Goal: Task Accomplishment & Management: Use online tool/utility

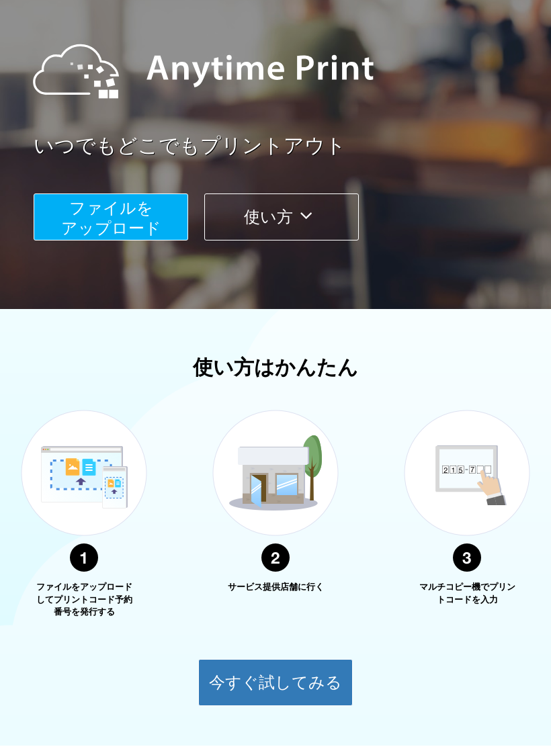
scroll to position [136, 0]
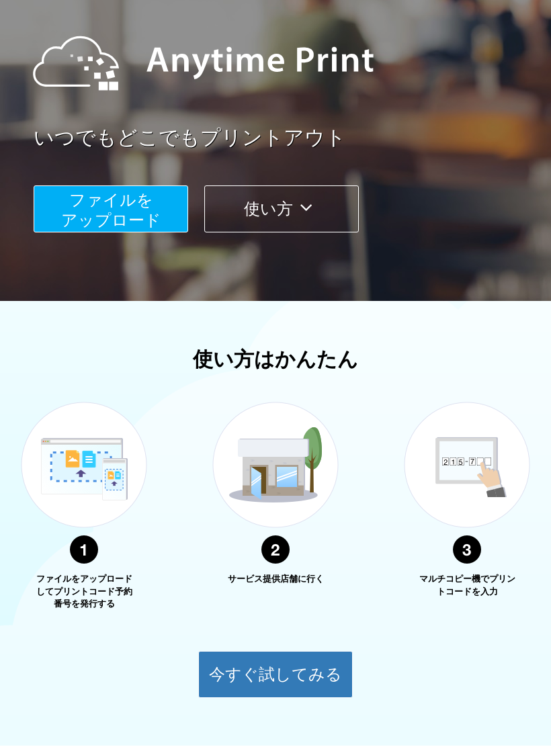
click at [318, 675] on button "今すぐ試してみる" at bounding box center [275, 674] width 154 height 47
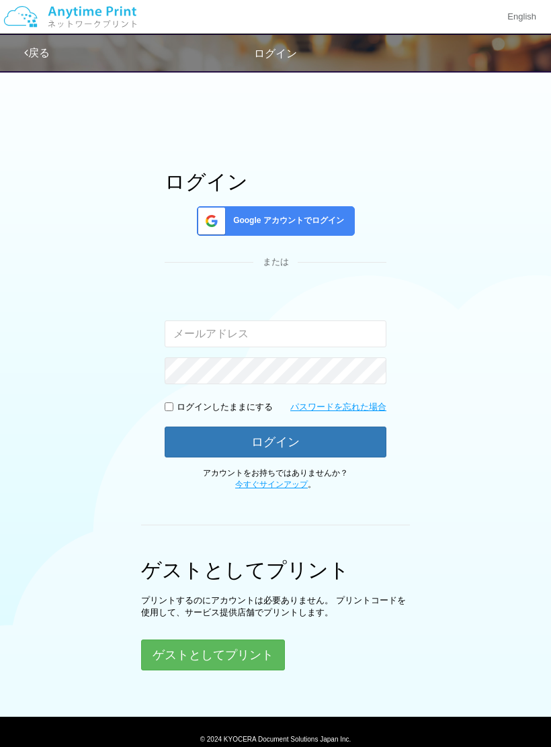
click at [181, 650] on button "ゲストとしてプリント" at bounding box center [213, 654] width 144 height 31
click at [187, 660] on button "ゲストとしてプリント" at bounding box center [213, 654] width 144 height 31
click at [157, 654] on button "ゲストとしてプリント" at bounding box center [213, 654] width 144 height 31
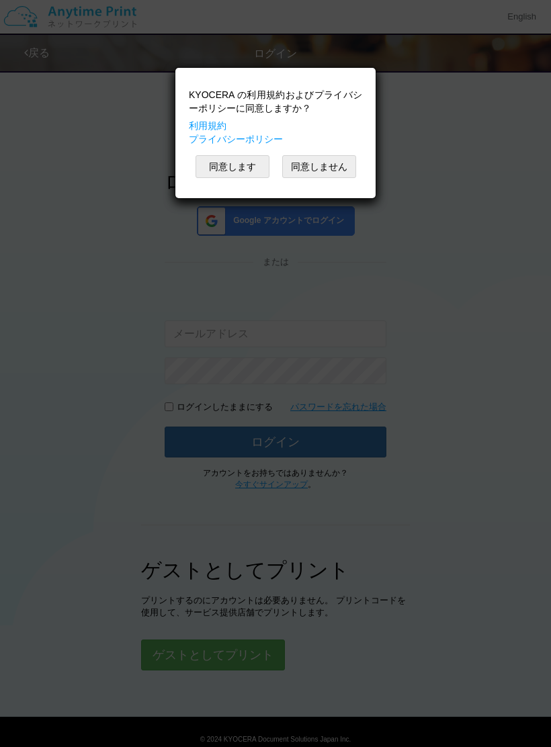
click at [248, 170] on button "同意します" at bounding box center [232, 166] width 74 height 23
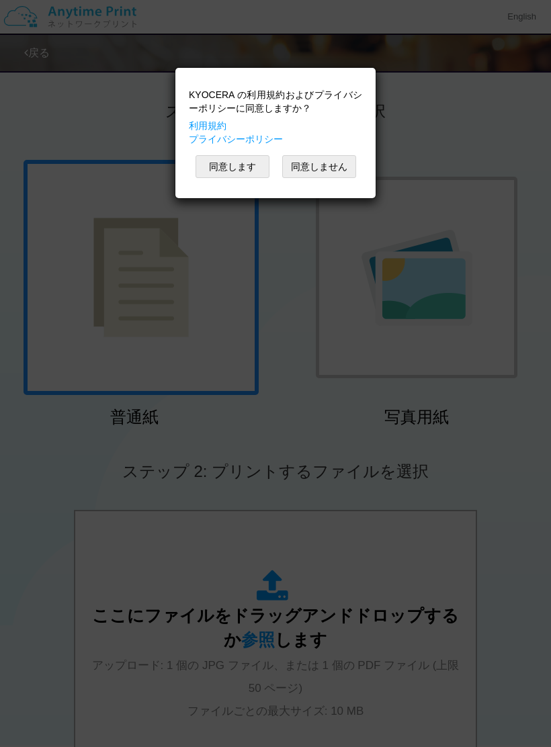
click at [218, 177] on button "同意します" at bounding box center [232, 166] width 74 height 23
click at [222, 171] on div "KYOCERA の利用規約およびプライバシーポリシーに同意しますか？ 利用規約 プライバシーポリシー 同意します 同意しません" at bounding box center [275, 373] width 551 height 747
click at [224, 173] on button "同意します" at bounding box center [232, 166] width 74 height 23
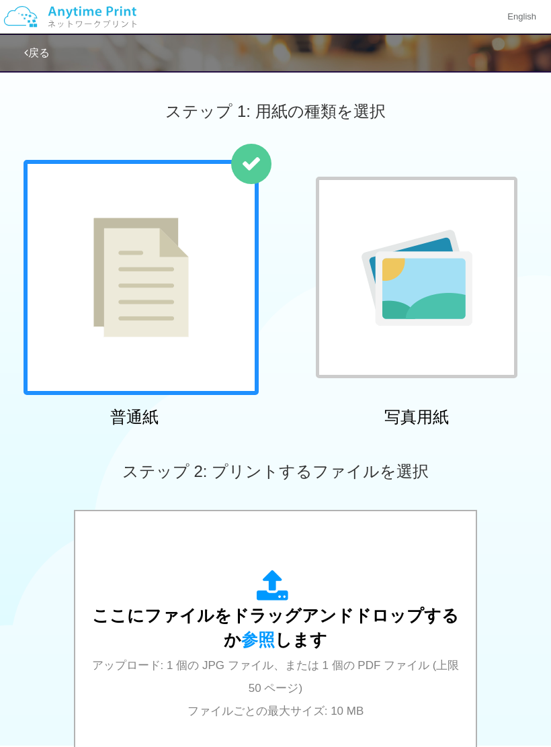
click at [38, 54] on link "戻る" at bounding box center [37, 52] width 26 height 11
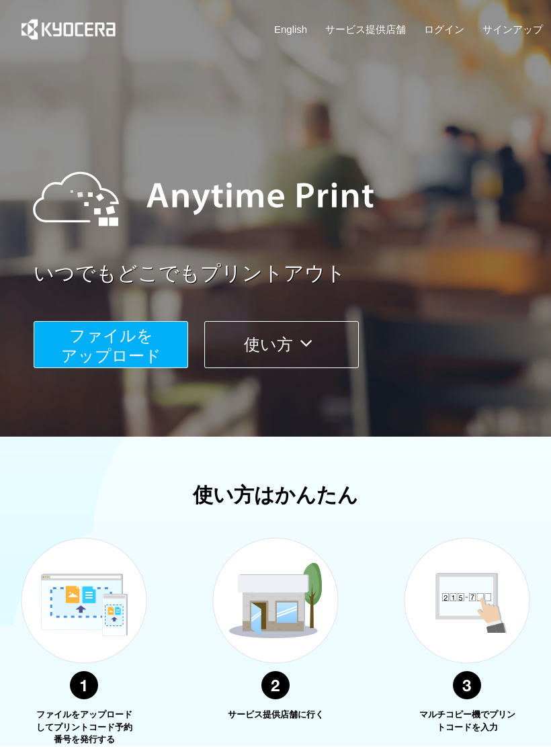
click at [94, 351] on span "ファイルを ​​アップロード" at bounding box center [111, 345] width 100 height 38
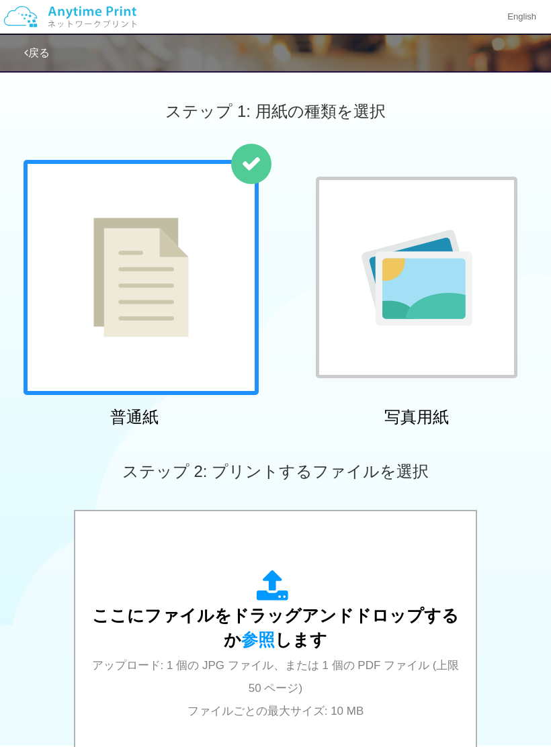
click at [45, 54] on link "戻る" at bounding box center [37, 52] width 26 height 11
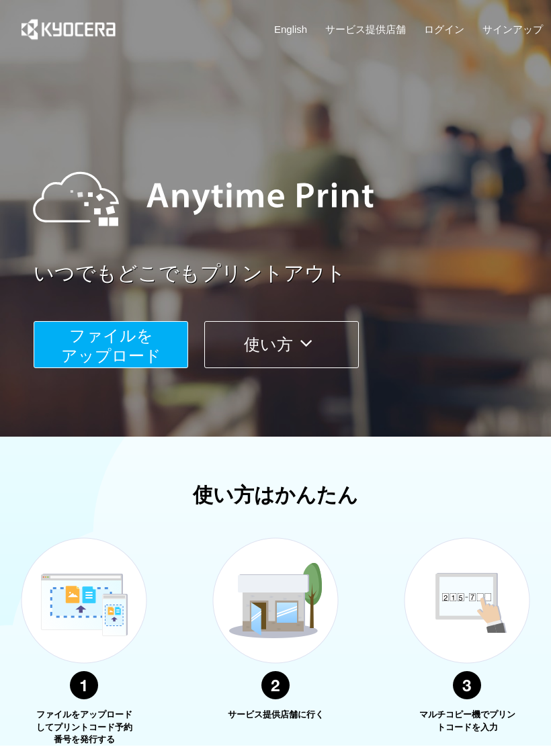
click at [91, 337] on span "ファイルを ​​アップロード" at bounding box center [111, 345] width 100 height 38
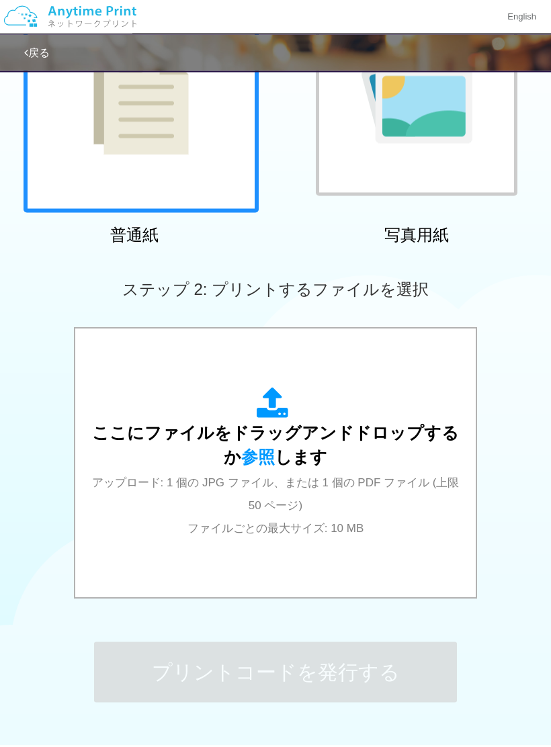
scroll to position [191, 0]
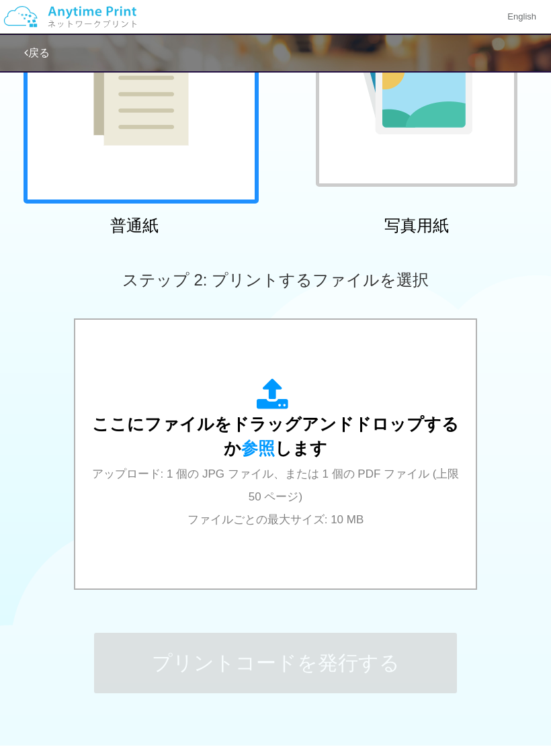
click at [443, 509] on div "ここにファイルをドラッグアンドドロップするか 参照 します アップロード: 1 個の JPG ファイル、または 1 個の PDF ファイル (上限 50 ペー…" at bounding box center [275, 454] width 373 height 152
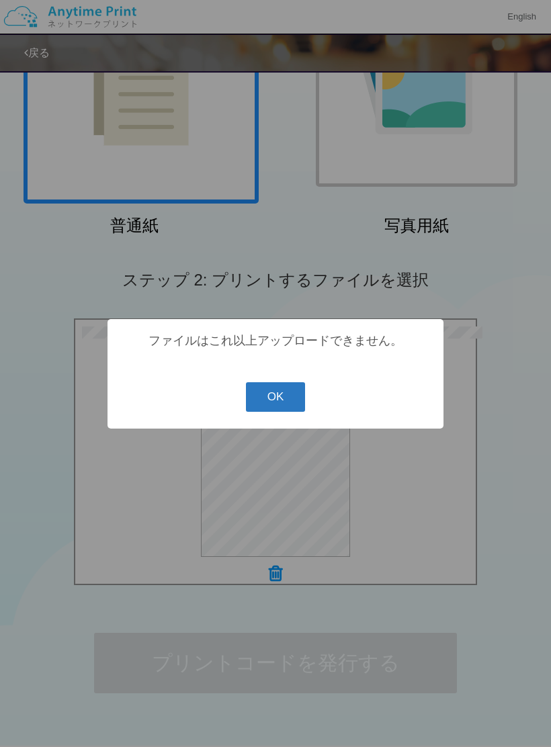
click at [274, 399] on button "OK" at bounding box center [276, 397] width 60 height 30
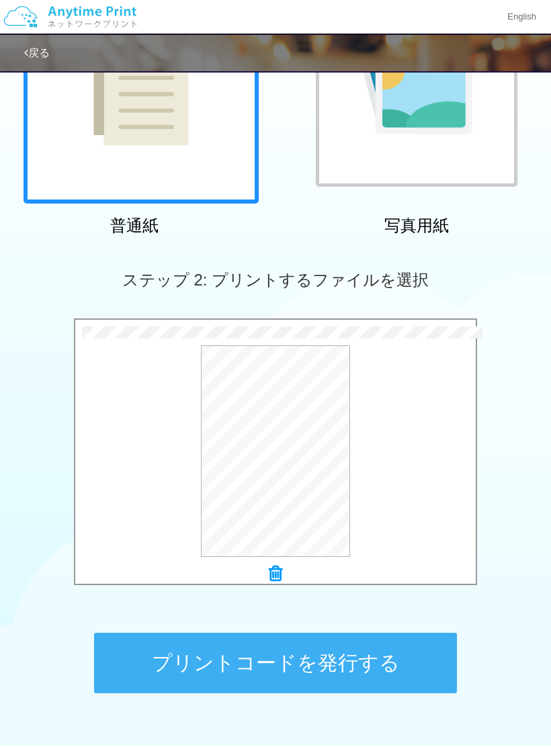
click at [455, 426] on div "プレビュー" at bounding box center [275, 451] width 400 height 212
click at [397, 668] on button "プリントコードを発行する" at bounding box center [275, 663] width 363 height 60
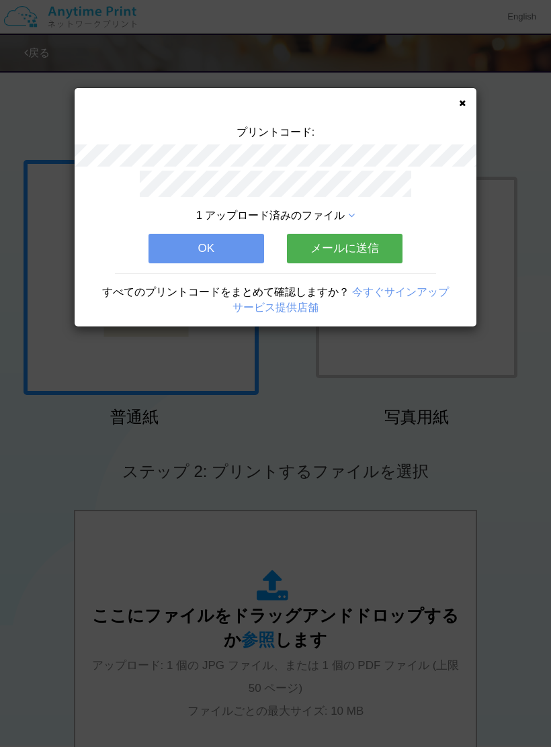
click at [218, 249] on button "OK" at bounding box center [206, 249] width 116 height 30
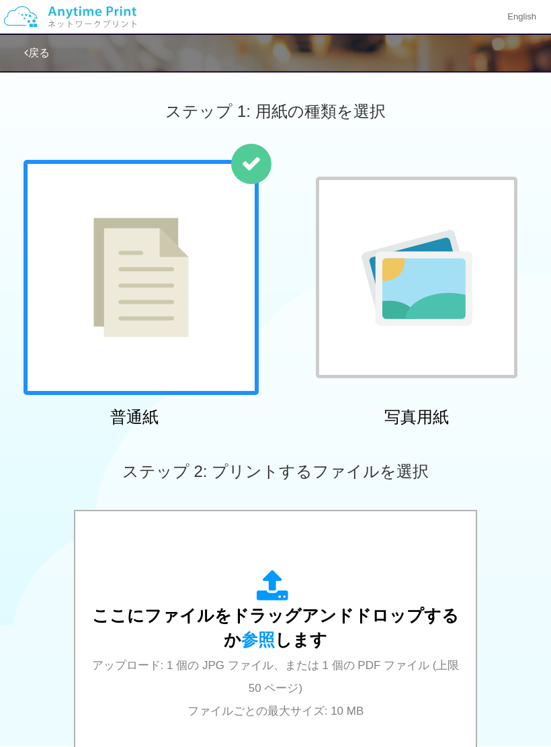
click at [428, 664] on span "アップロード: 1 個の JPG ファイル、または 1 個の PDF ファイル (上限 50 ページ) ファイルごとの最大サイズ: 10 MB" at bounding box center [275, 688] width 367 height 59
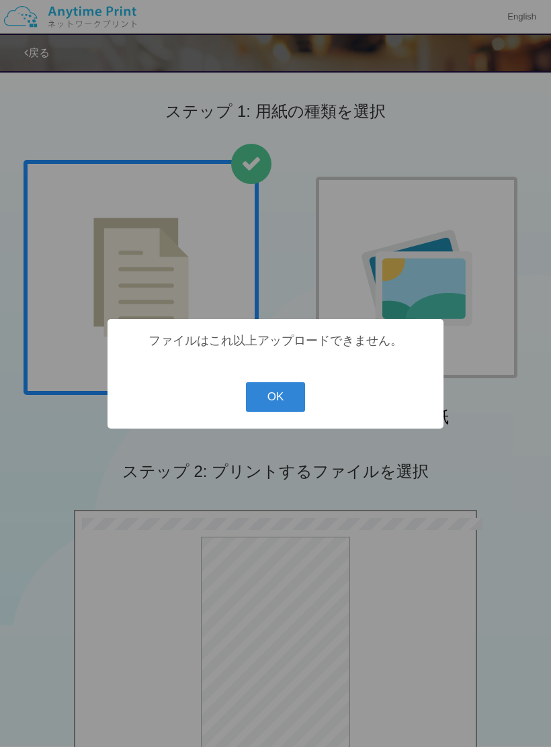
click at [279, 412] on button "OK" at bounding box center [276, 397] width 60 height 30
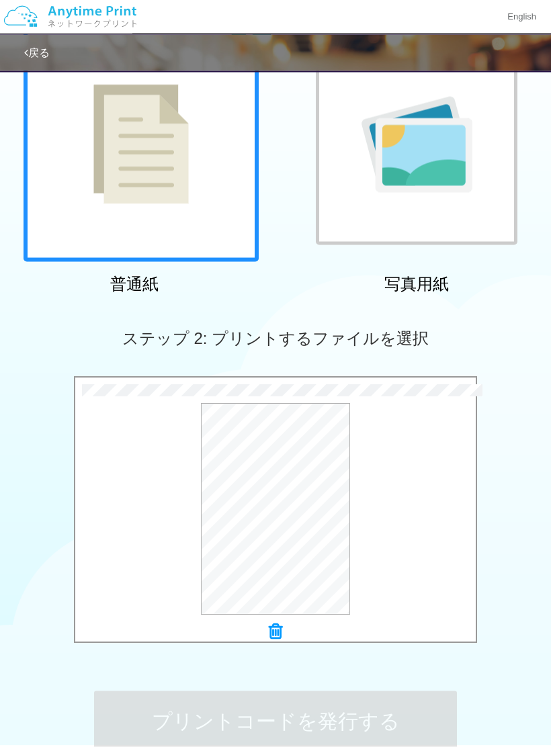
scroll to position [134, 0]
click at [384, 570] on div "プレビュー" at bounding box center [275, 509] width 400 height 212
click at [277, 639] on icon at bounding box center [275, 631] width 13 height 17
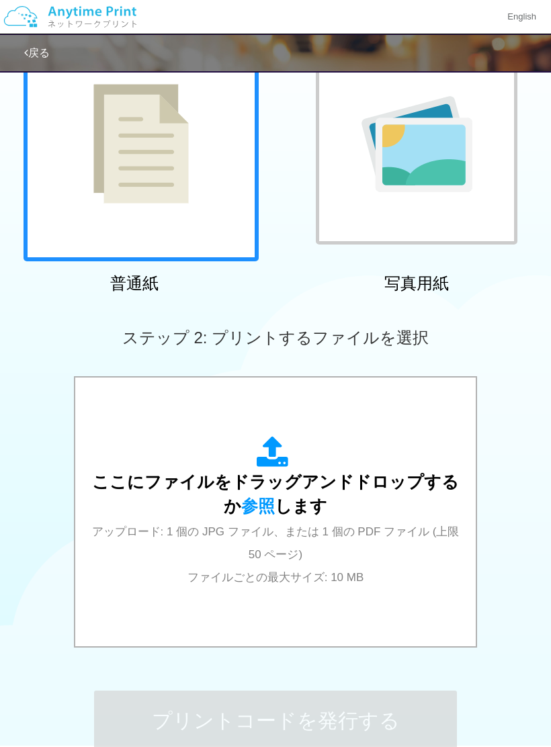
click at [281, 635] on div "ここにファイルをドラッグアンドドロップするか 参照 します アップロード: 1 個の JPG ファイル、または 1 個の PDF ファイル (上限 50 ペー…" at bounding box center [275, 511] width 403 height 271
click at [337, 425] on div "ここにファイルをドラッグアンドドロップするか 参照 します アップロード: 1 個の JPG ファイル、または 1 個の PDF ファイル (上限 50 ペー…" at bounding box center [275, 512] width 373 height 242
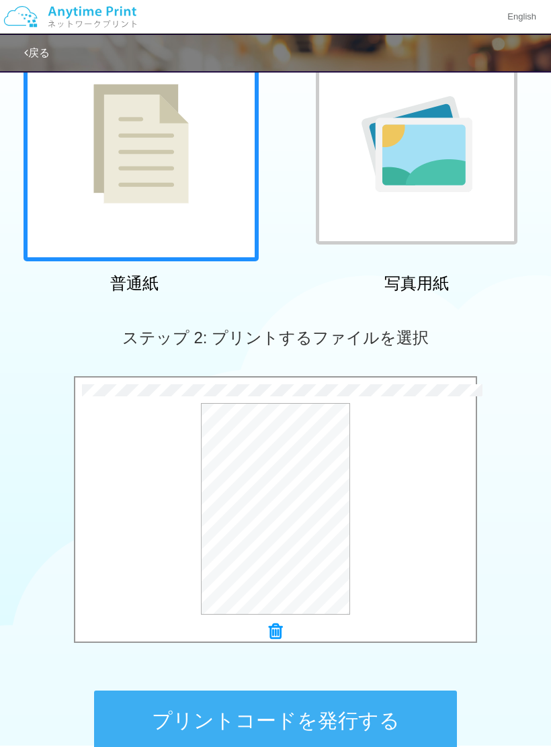
click at [388, 724] on button "プリントコードを発行する" at bounding box center [275, 721] width 363 height 60
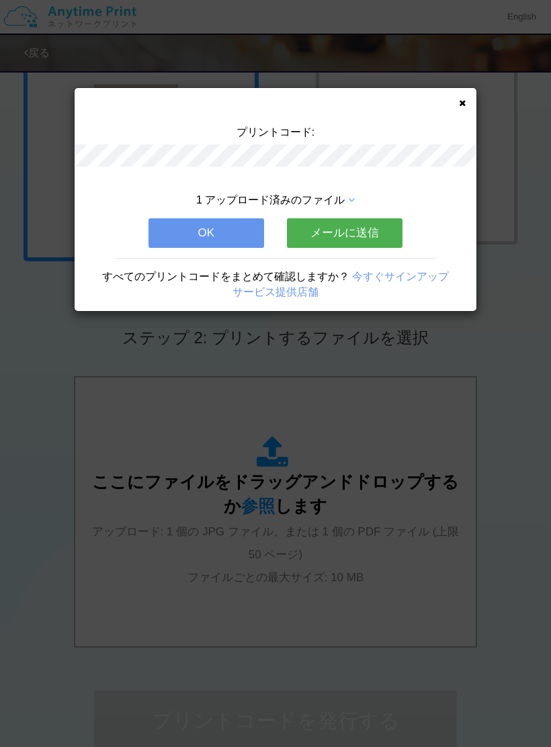
scroll to position [0, 0]
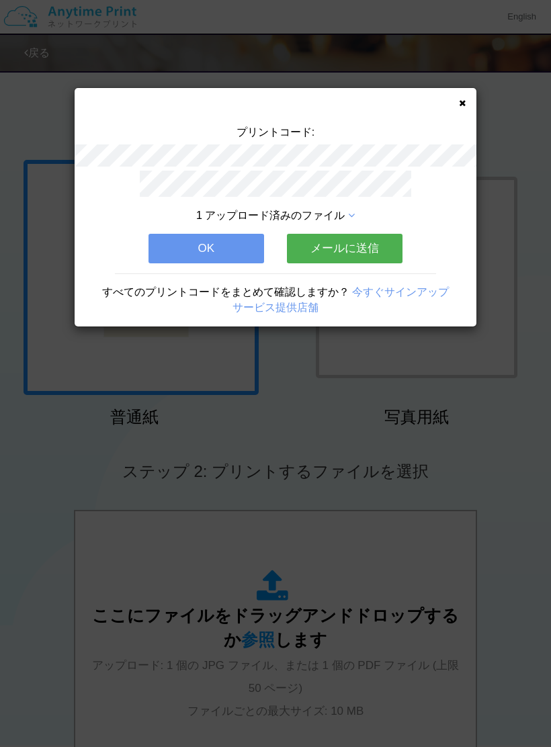
click at [222, 245] on button "OK" at bounding box center [206, 249] width 116 height 30
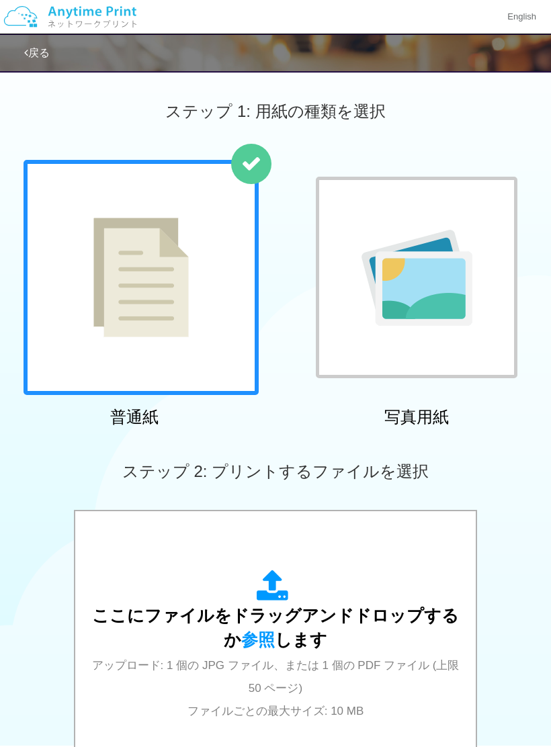
click at [383, 634] on div "ここにファイルをドラッグアンドドロップするか 参照 します アップロード: 1 個の JPG ファイル、または 1 個の PDF ファイル (上限 50 ペー…" at bounding box center [275, 646] width 373 height 152
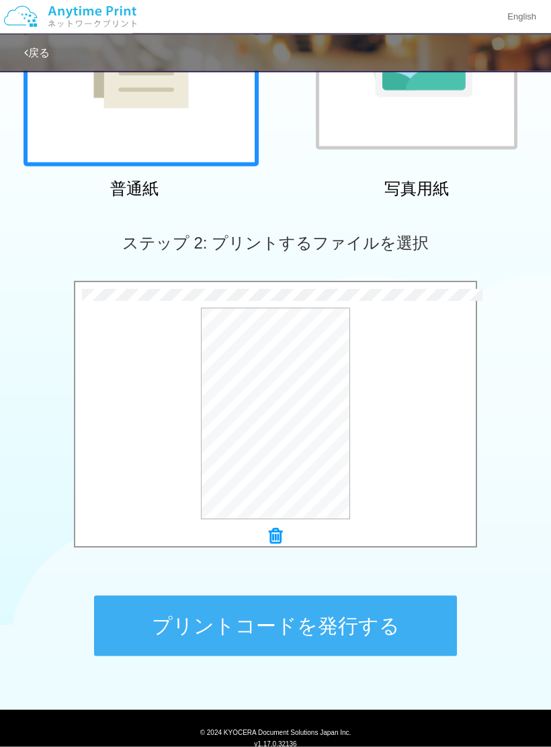
scroll to position [229, 0]
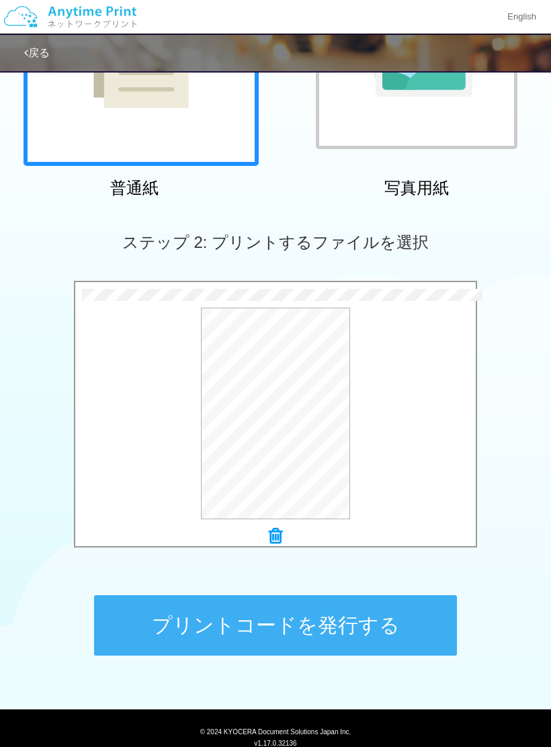
click at [382, 628] on button "プリントコードを発行する" at bounding box center [275, 625] width 363 height 60
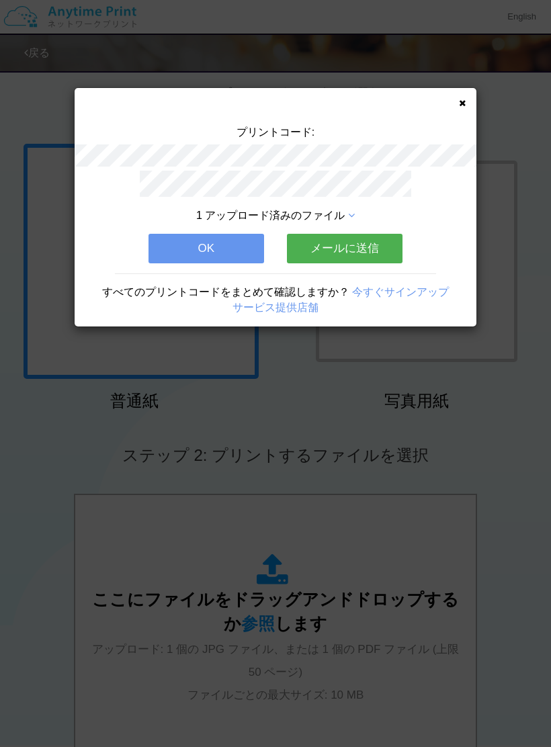
scroll to position [17, 0]
click at [226, 249] on button "OK" at bounding box center [206, 249] width 116 height 30
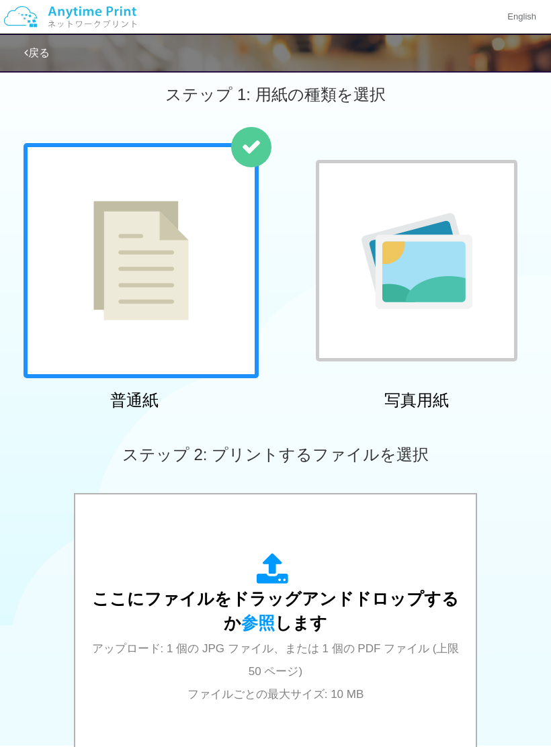
click at [373, 613] on div "ここにファイルをドラッグアンドドロップするか 参照 します アップロード: 1 個の JPG ファイル、または 1 個の PDF ファイル (上限 50 ペー…" at bounding box center [275, 629] width 373 height 152
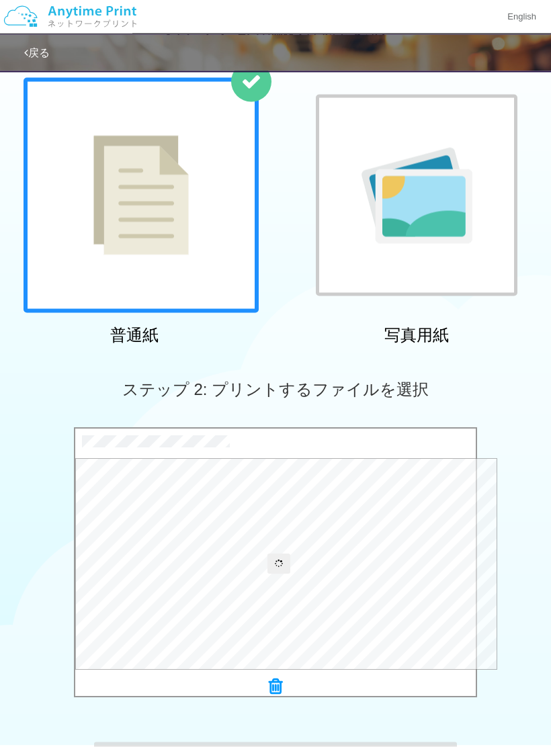
scroll to position [87, 0]
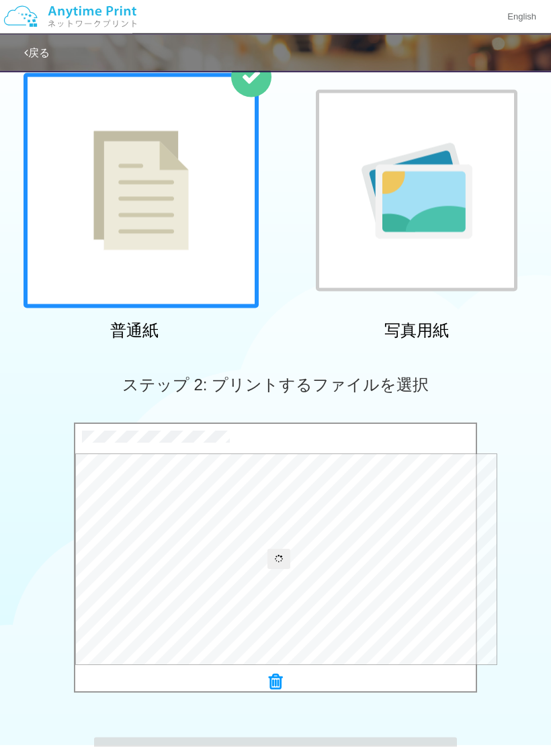
click at [267, 683] on div at bounding box center [275, 683] width 400 height 19
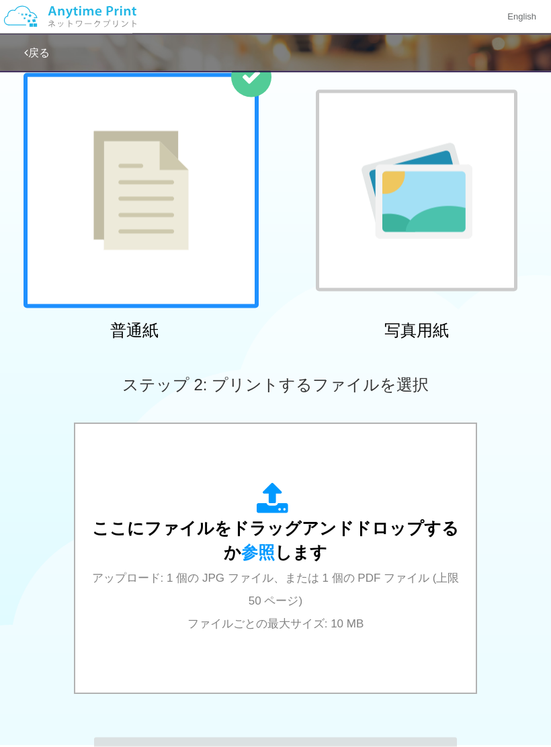
scroll to position [87, 0]
click at [275, 675] on div "ここにファイルをドラッグアンドドロップするか 参照 します アップロード: 1 個の JPG ファイル、または 1 個の PDF ファイル (上限 50 ペー…" at bounding box center [275, 558] width 373 height 242
click at [282, 459] on div "ここにファイルをドラッグアンドドロップするか 参照 します アップロード: 1 個の JPG ファイル、または 1 個の PDF ファイル (上限 50 ペー…" at bounding box center [275, 558] width 373 height 242
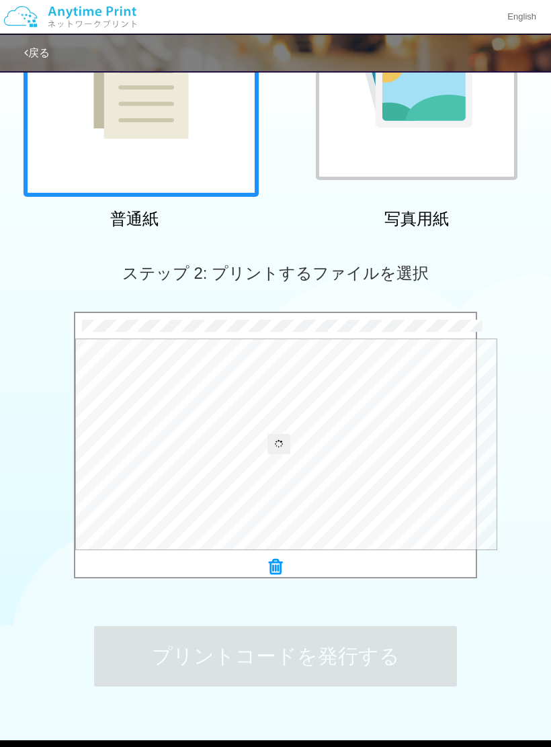
scroll to position [206, 0]
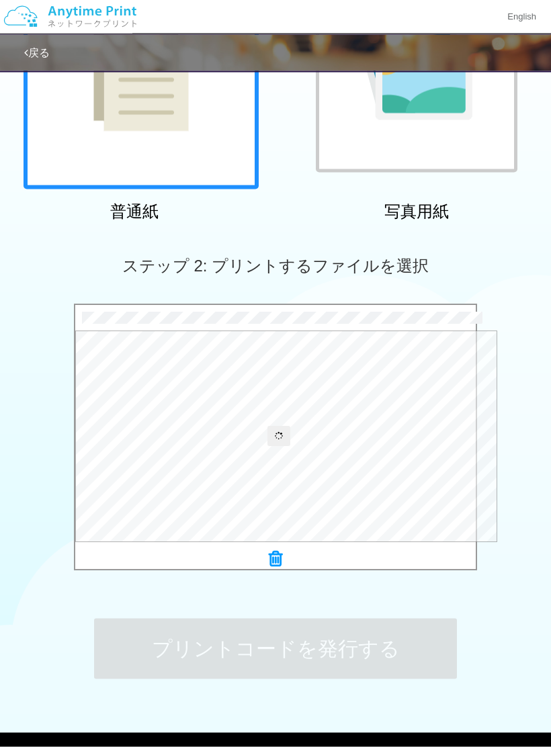
click at [278, 434] on icon at bounding box center [279, 437] width 8 height 8
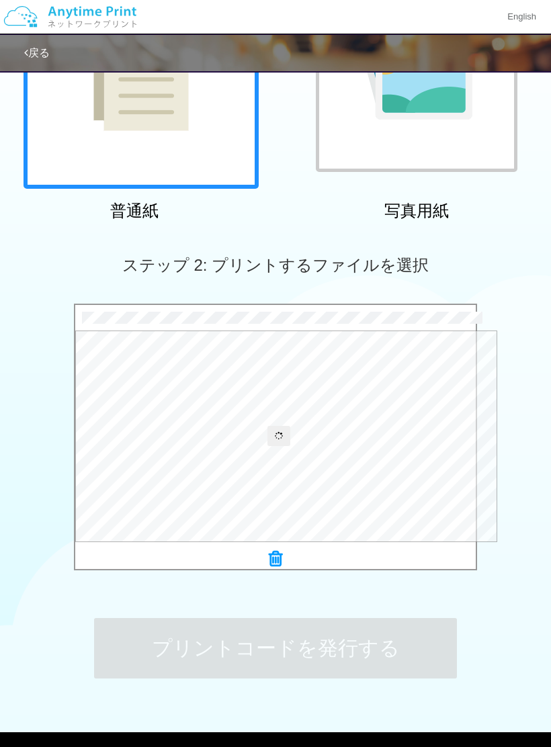
click at [272, 436] on button at bounding box center [278, 436] width 23 height 20
click at [275, 443] on button at bounding box center [278, 436] width 23 height 20
click at [269, 439] on button at bounding box center [278, 436] width 23 height 20
click at [269, 444] on button at bounding box center [278, 436] width 23 height 20
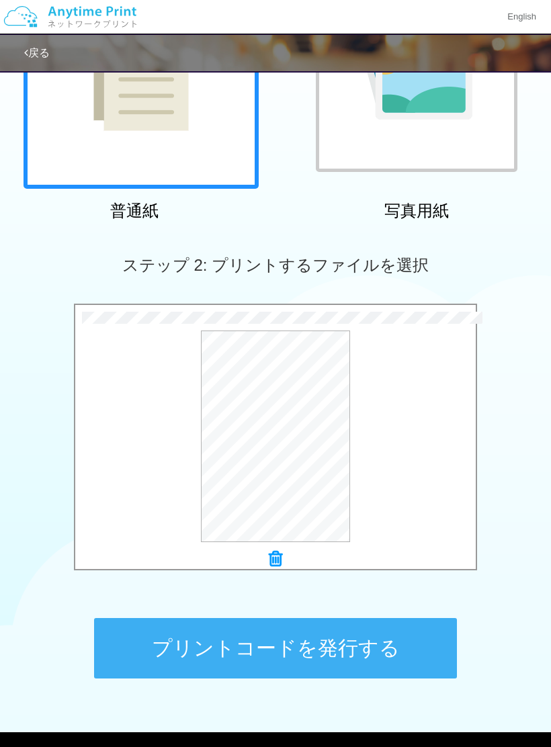
click at [195, 653] on button "プリントコードを発行する" at bounding box center [275, 648] width 363 height 60
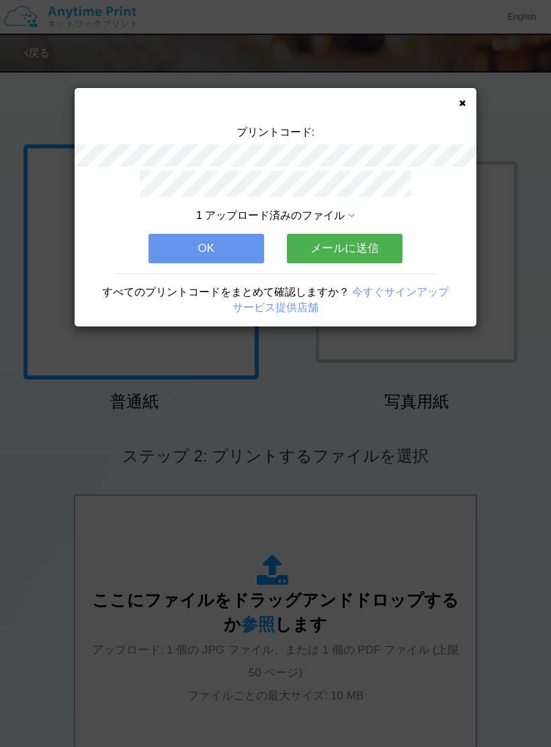
scroll to position [17, 0]
click at [462, 99] on icon at bounding box center [462, 103] width 7 height 9
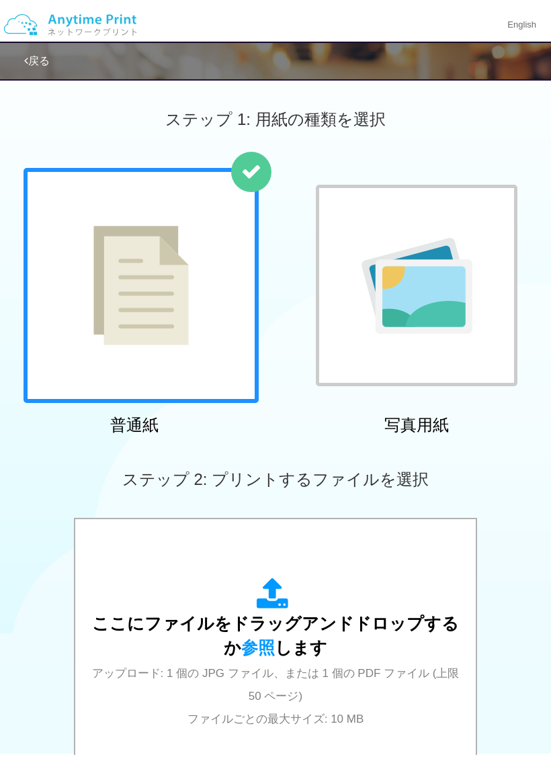
scroll to position [1, 0]
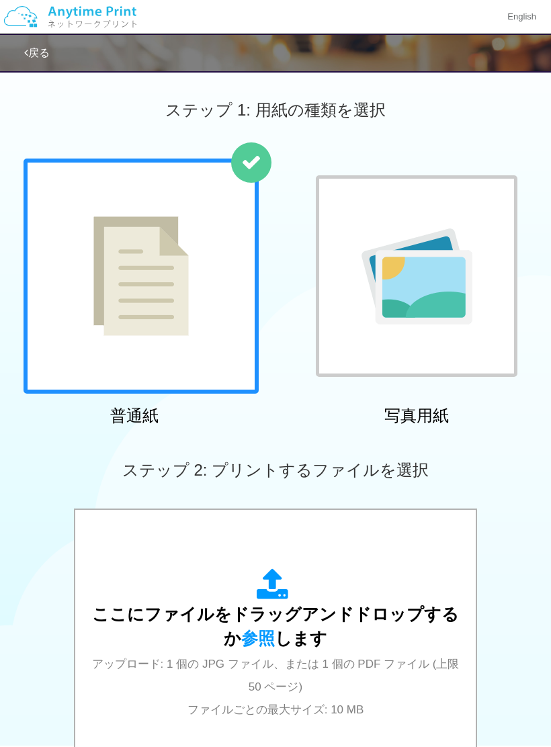
click at [50, 49] on link "戻る" at bounding box center [37, 52] width 26 height 11
